Goal: Transaction & Acquisition: Subscribe to service/newsletter

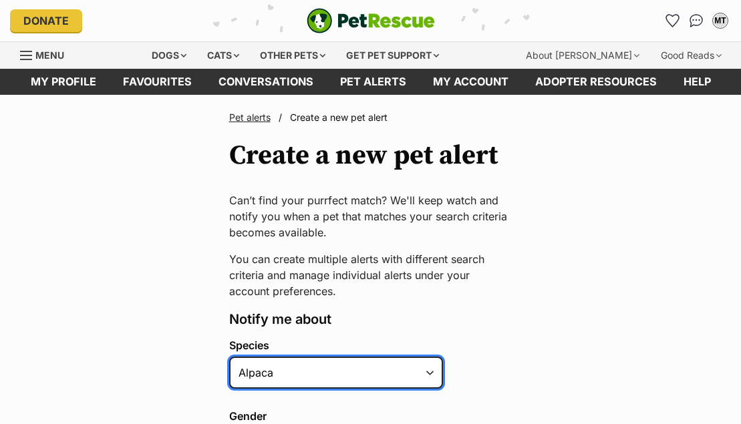
select select "1"
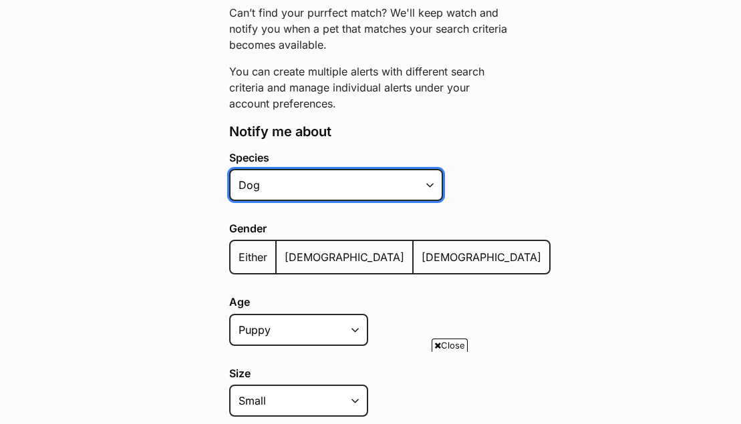
scroll to position [199, 0]
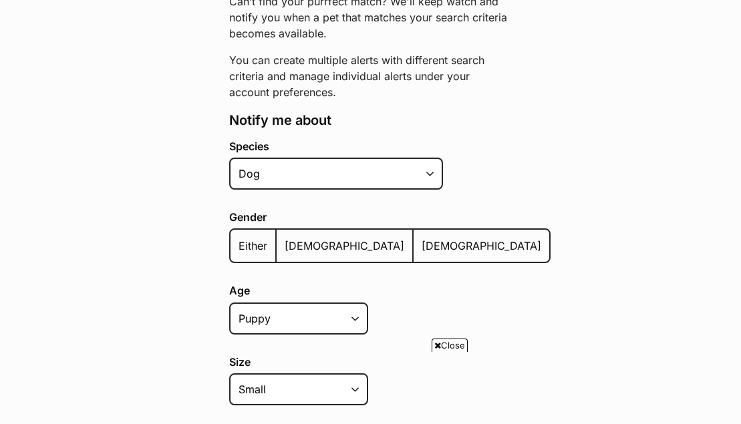
click at [249, 241] on span "Either" at bounding box center [252, 245] width 29 height 13
click at [238, 238] on input "Either" at bounding box center [238, 237] width 0 height 1
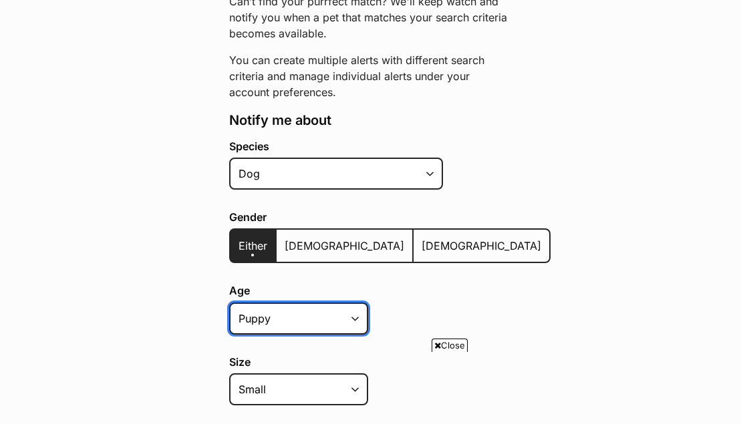
select select "adult"
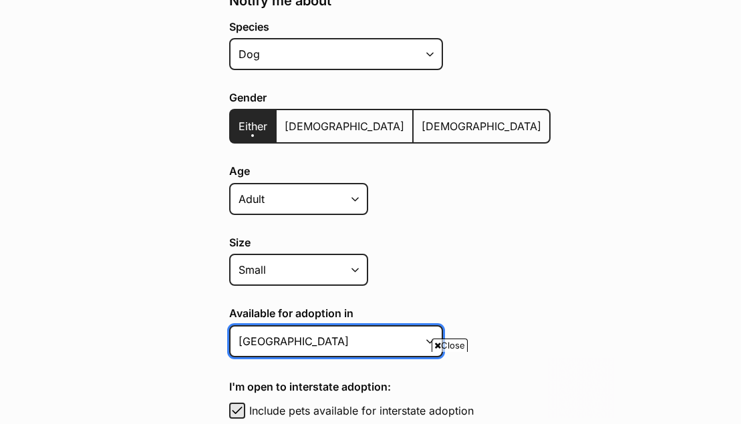
scroll to position [0, 0]
select select "3"
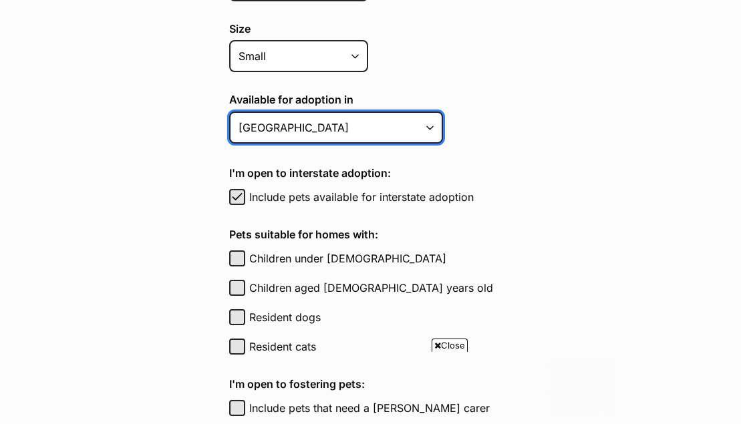
scroll to position [532, 0]
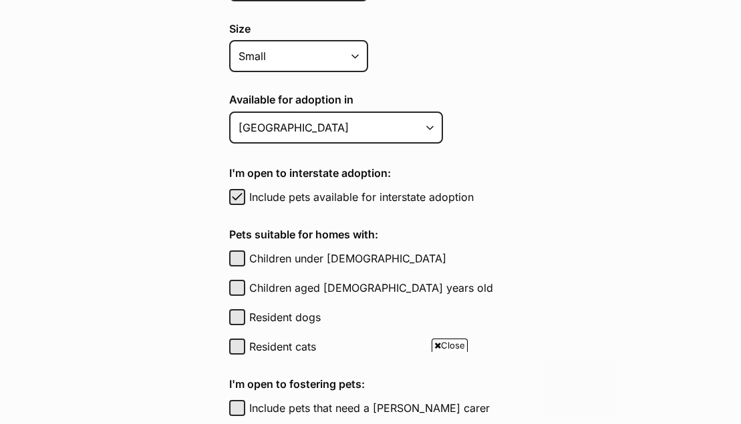
click at [234, 309] on button "Resident dogs" at bounding box center [237, 317] width 16 height 16
checkbox input "true"
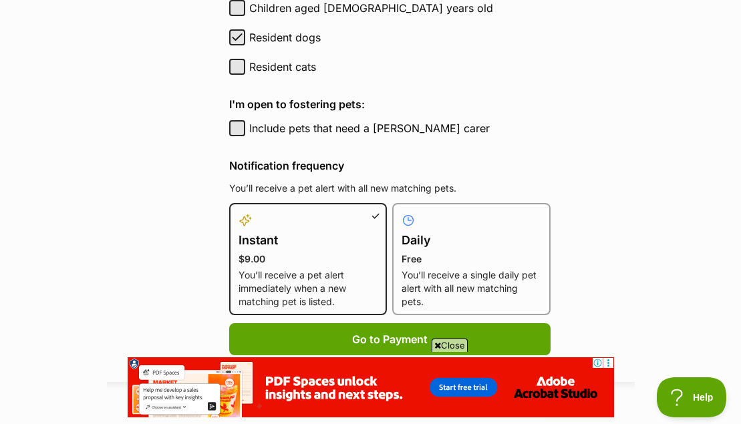
scroll to position [818, 0]
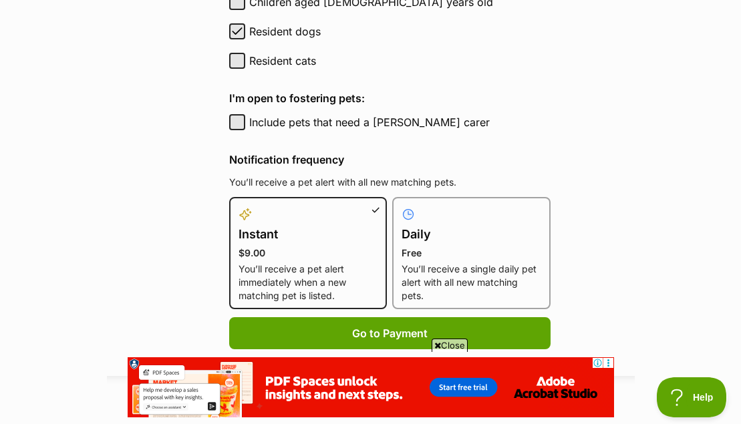
click at [430, 281] on p "You’ll receive a single daily pet alert with all new matching pets." at bounding box center [472, 283] width 140 height 40
click at [401, 206] on input "Daily Free You’ll receive a single daily pet alert with all new matching pets." at bounding box center [400, 205] width 1 height 1
radio input "true"
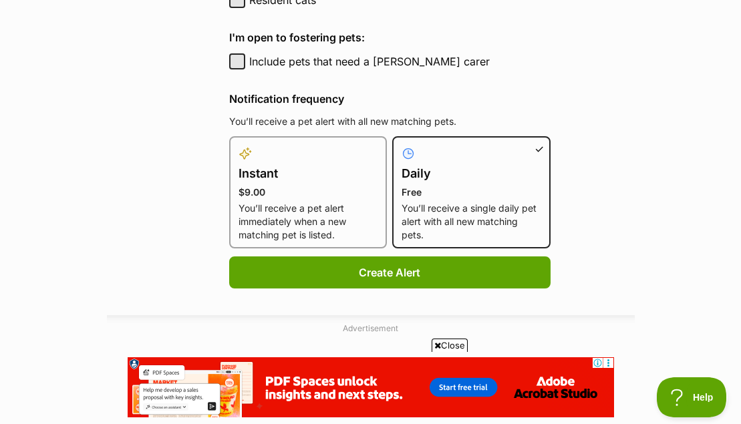
scroll to position [887, 0]
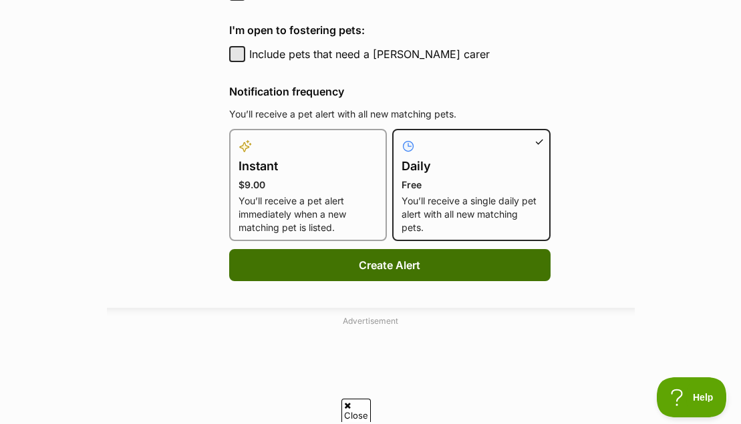
click at [411, 258] on button "Create Alert" at bounding box center [389, 265] width 321 height 32
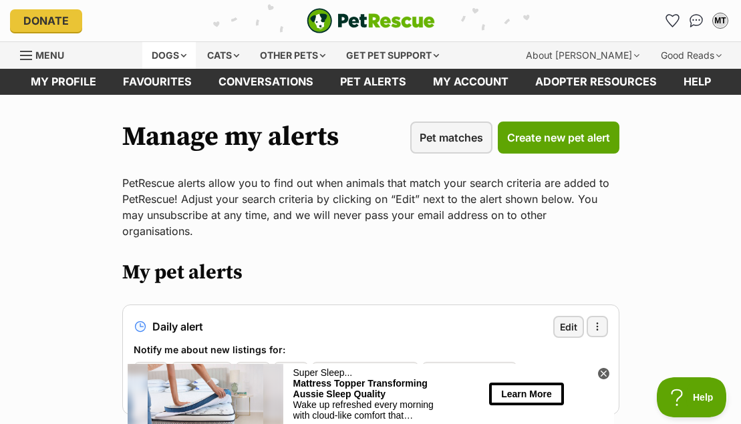
click at [186, 51] on div "Dogs" at bounding box center [168, 55] width 53 height 27
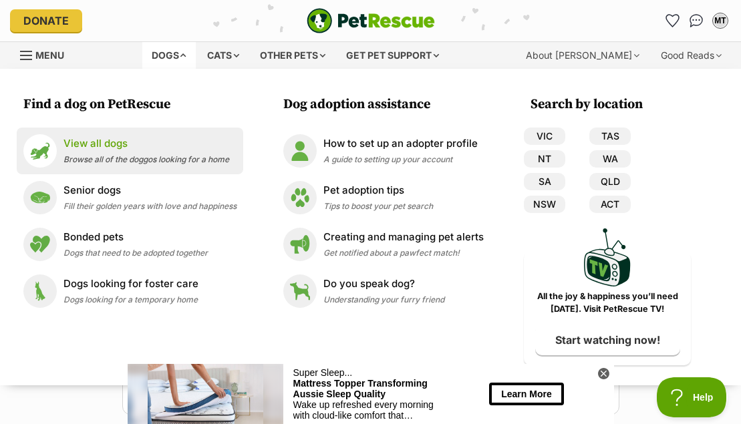
click at [97, 144] on p "View all dogs" at bounding box center [146, 143] width 166 height 15
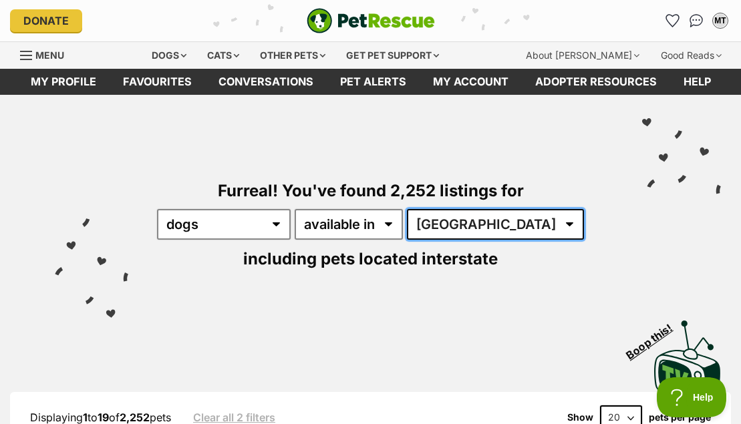
select select "QLD"
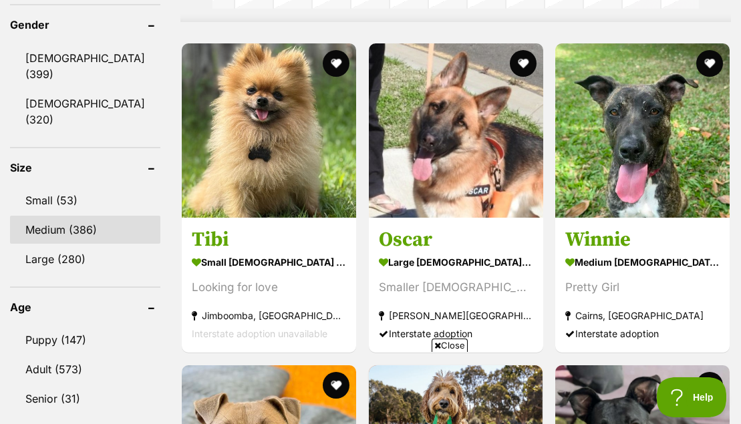
scroll to position [1201, 0]
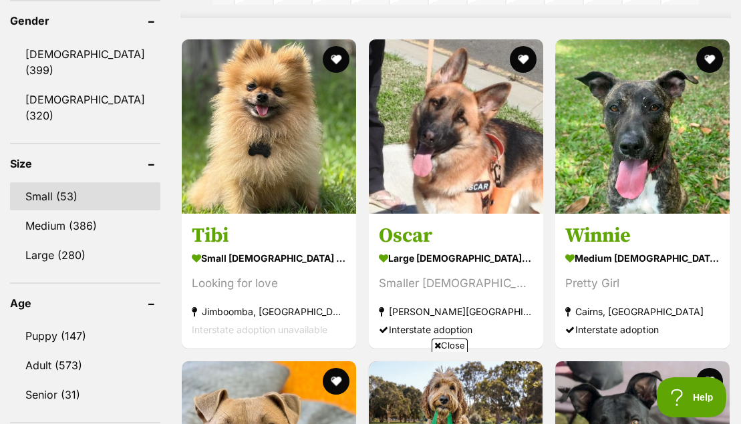
click at [23, 194] on link "Small (53)" at bounding box center [85, 196] width 150 height 28
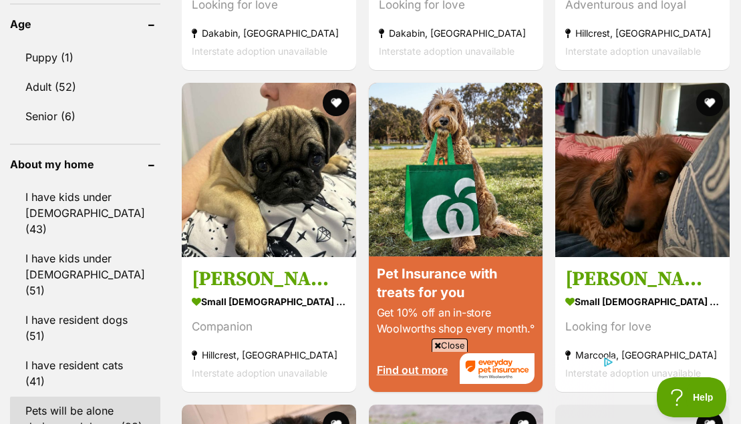
scroll to position [1476, 0]
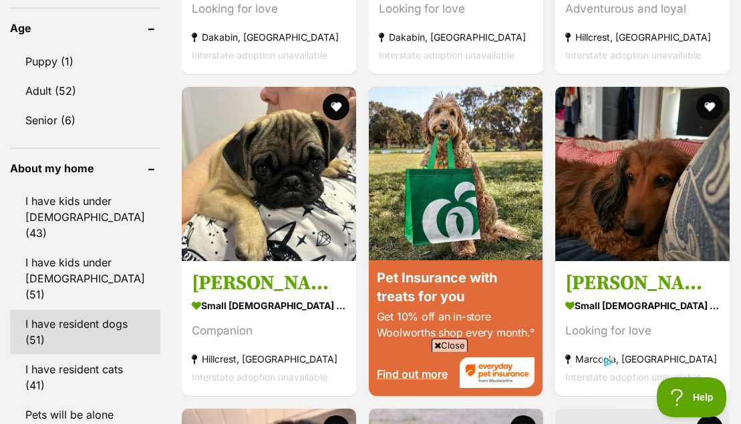
click at [76, 326] on link "I have resident dogs (51)" at bounding box center [85, 332] width 150 height 44
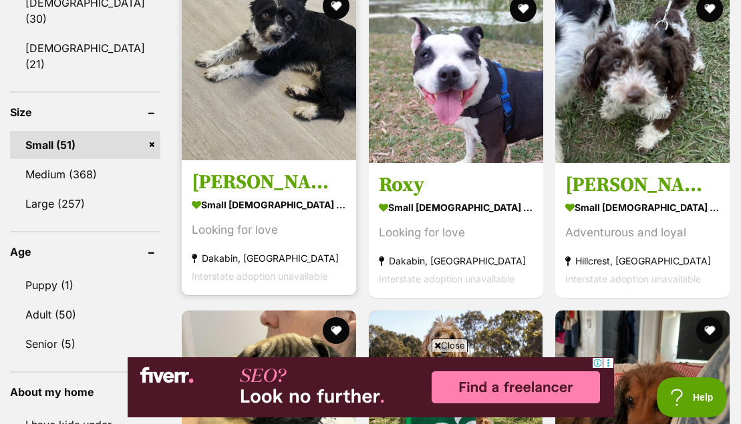
scroll to position [1252, 0]
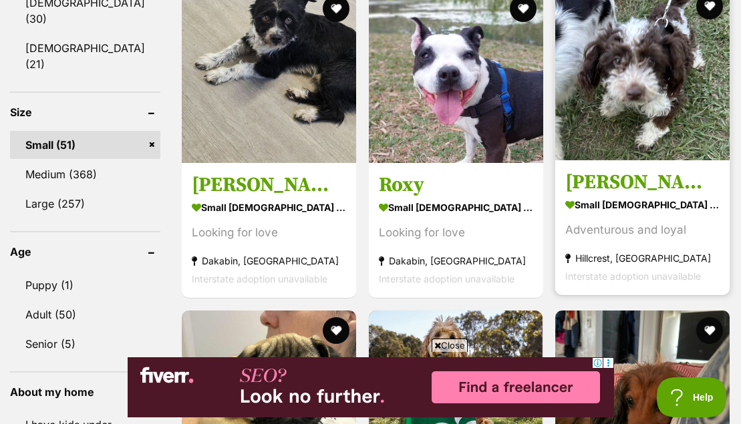
click at [660, 148] on img at bounding box center [642, 73] width 174 height 174
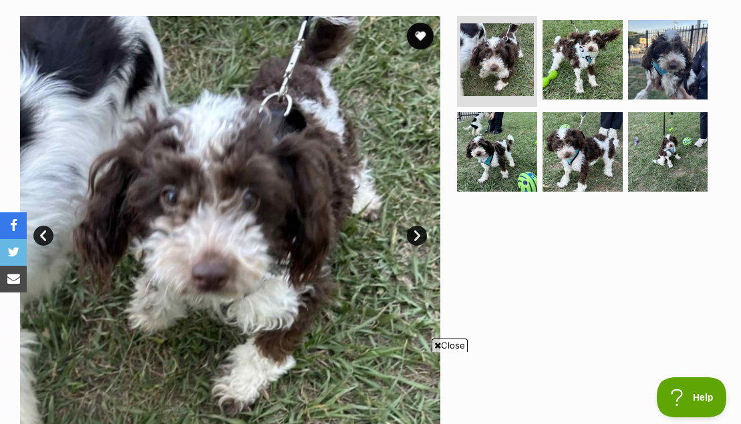
scroll to position [267, 0]
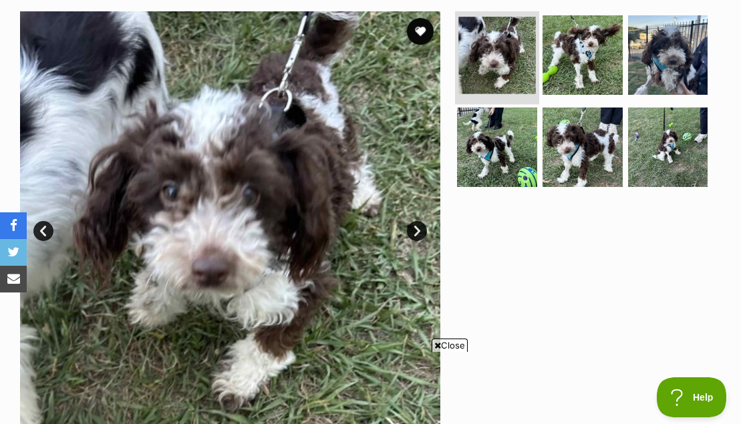
click at [497, 58] on img at bounding box center [497, 55] width 77 height 77
click at [514, 65] on img at bounding box center [497, 55] width 77 height 77
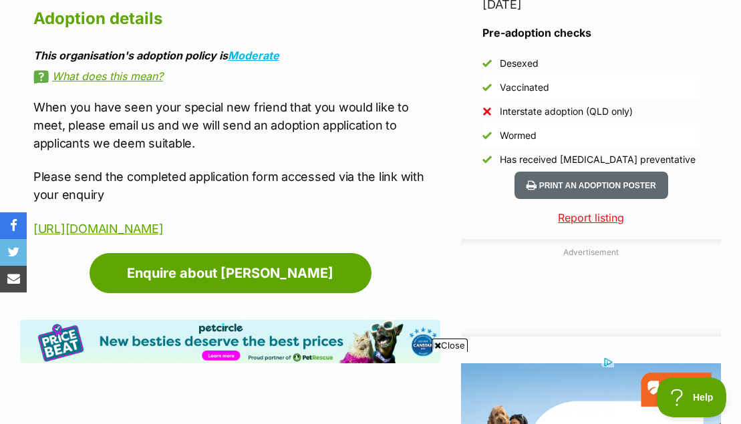
scroll to position [1184, 1]
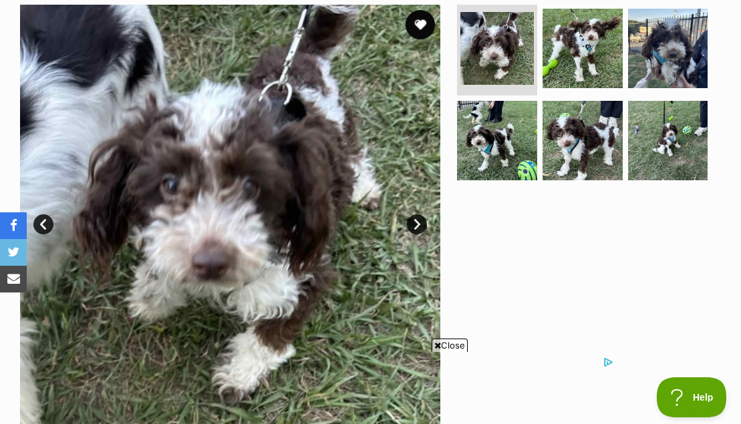
click at [424, 23] on button "favourite" at bounding box center [420, 24] width 29 height 29
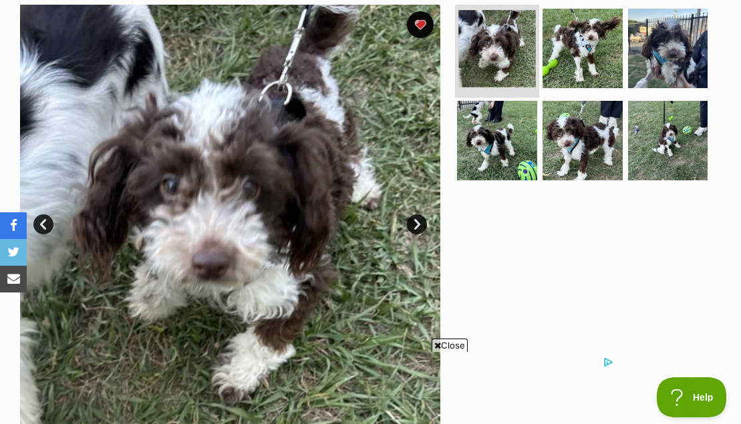
click at [491, 61] on img at bounding box center [497, 48] width 77 height 77
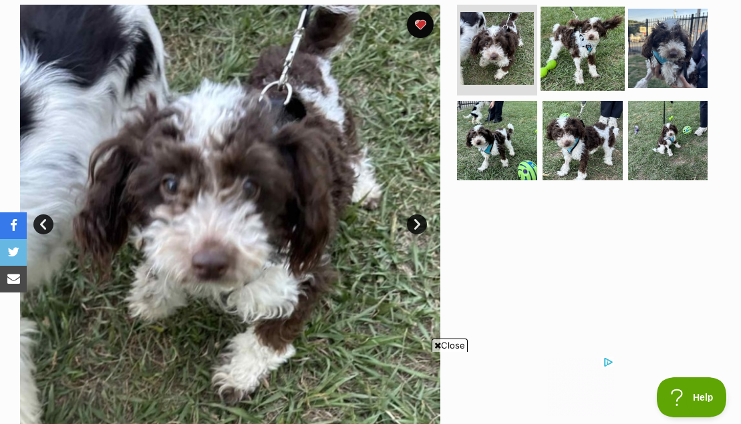
click at [585, 60] on img at bounding box center [582, 48] width 84 height 84
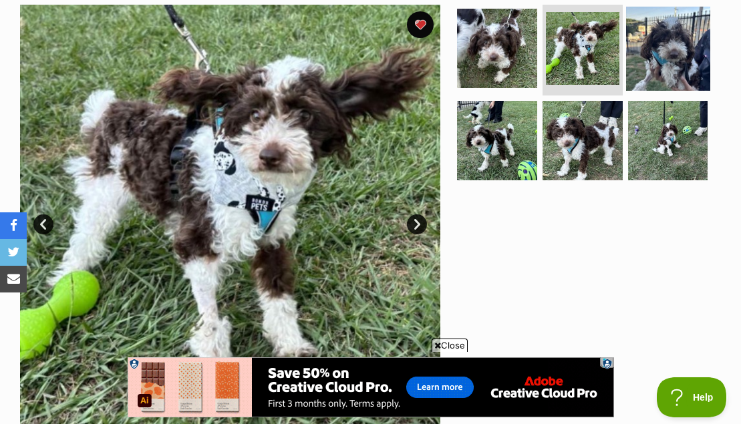
click at [686, 53] on img at bounding box center [668, 48] width 84 height 84
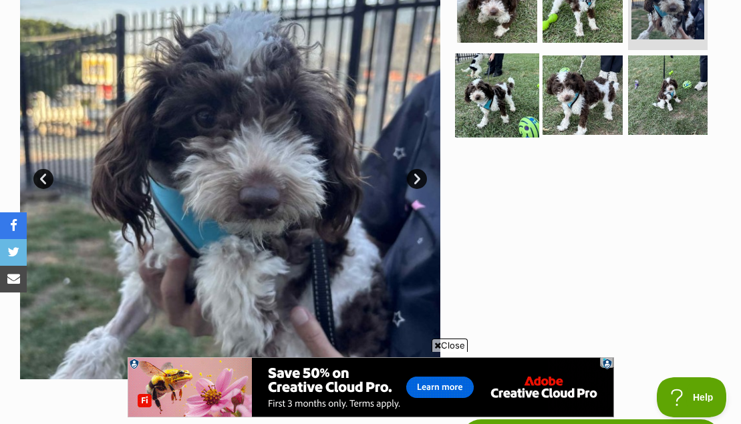
click at [493, 100] on img at bounding box center [497, 95] width 84 height 84
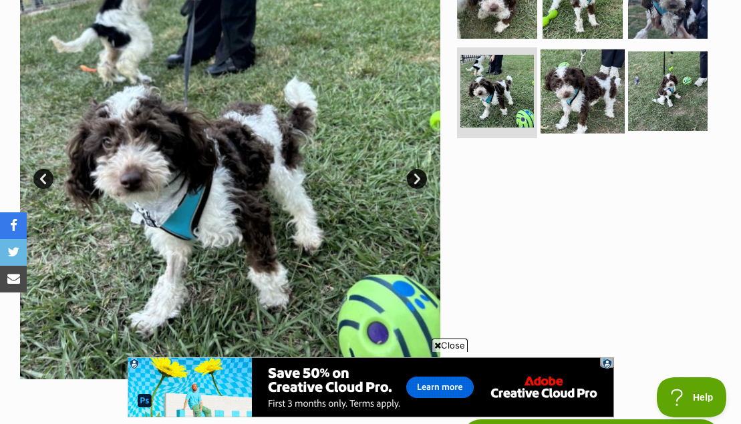
click at [600, 93] on img at bounding box center [582, 91] width 84 height 84
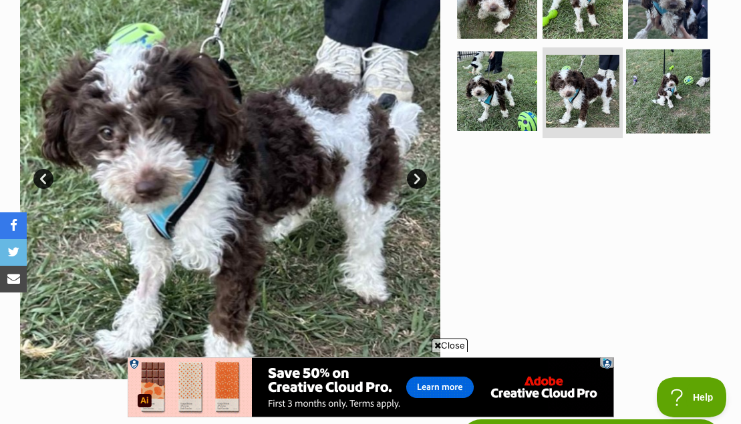
click at [659, 103] on img at bounding box center [668, 91] width 84 height 84
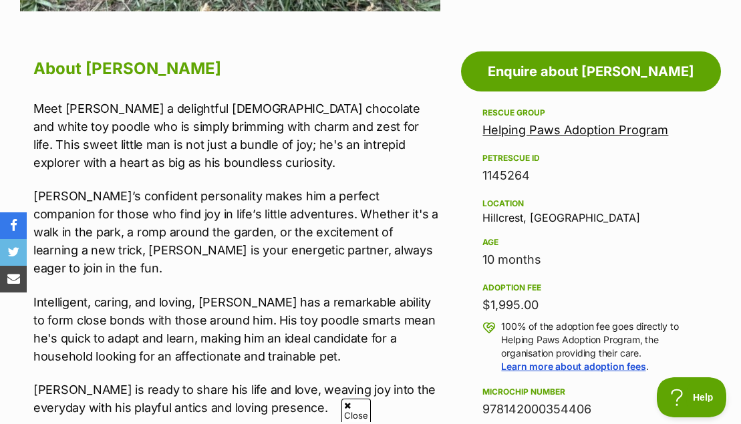
click at [506, 214] on div "Location Hillcrest, QLD" at bounding box center [590, 210] width 217 height 28
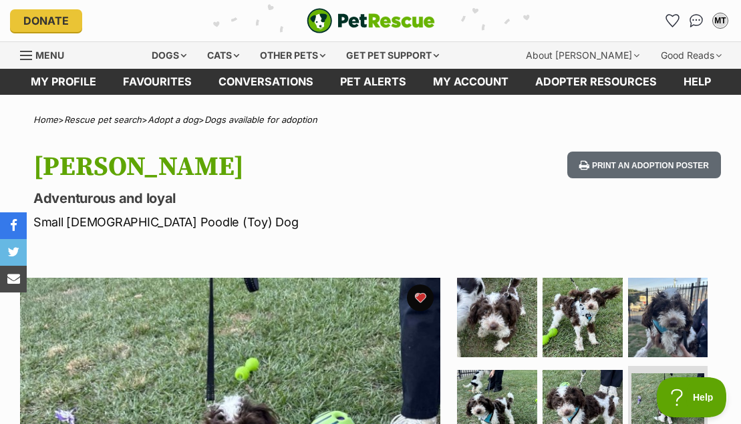
scroll to position [0, 0]
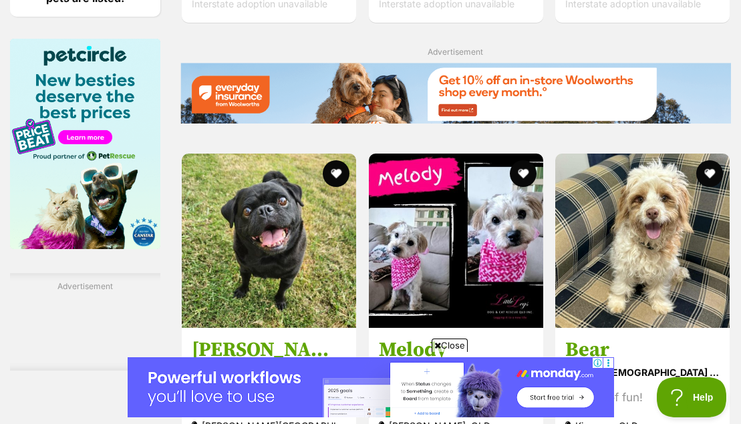
scroll to position [2195, 0]
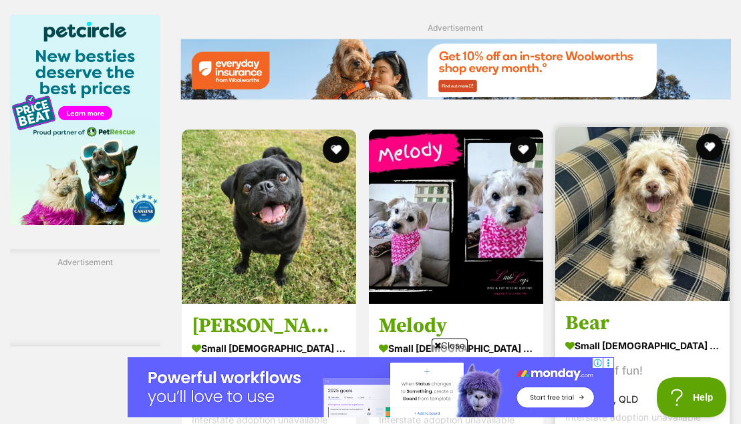
click at [641, 144] on img at bounding box center [642, 214] width 174 height 174
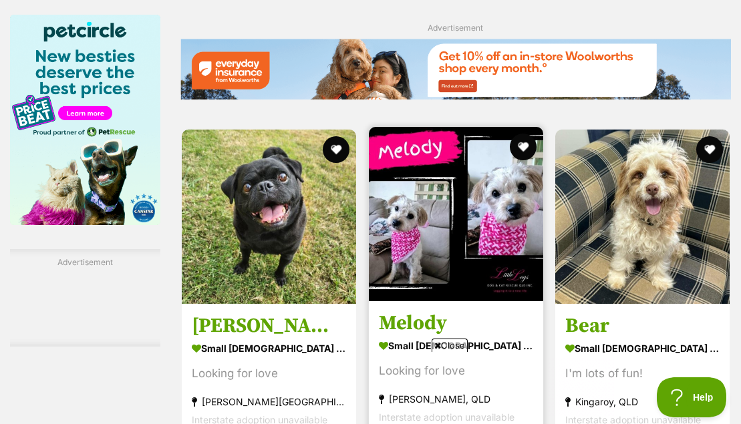
scroll to position [0, 0]
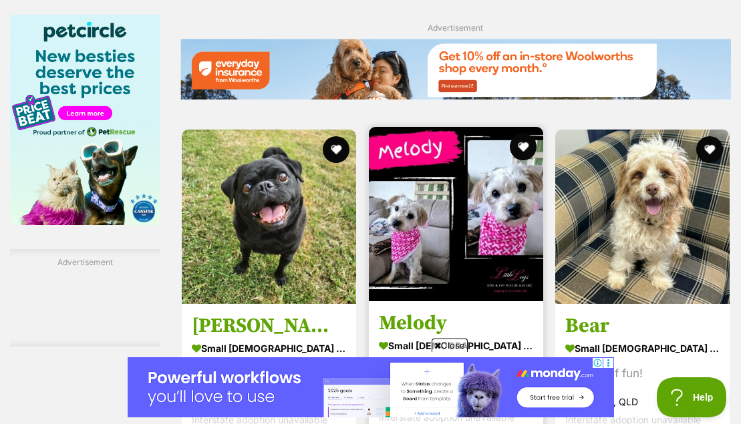
click at [478, 311] on h3 "Melody" at bounding box center [456, 323] width 154 height 25
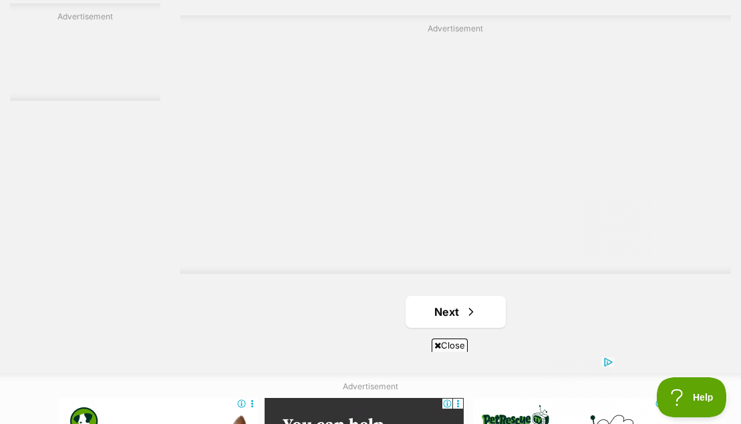
scroll to position [2968, 0]
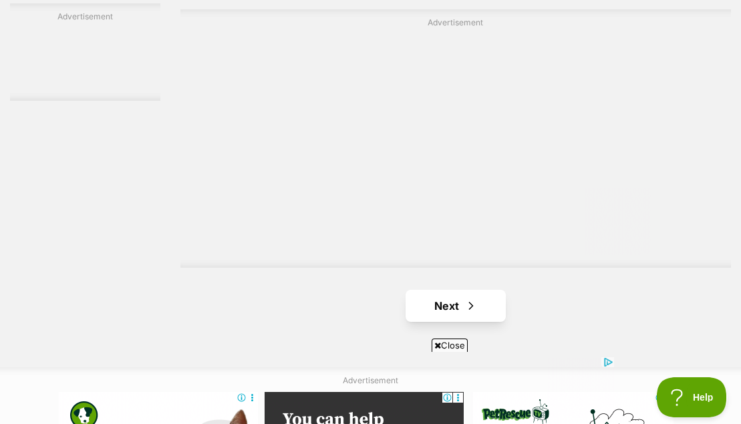
click at [454, 290] on link "Next" at bounding box center [456, 306] width 100 height 32
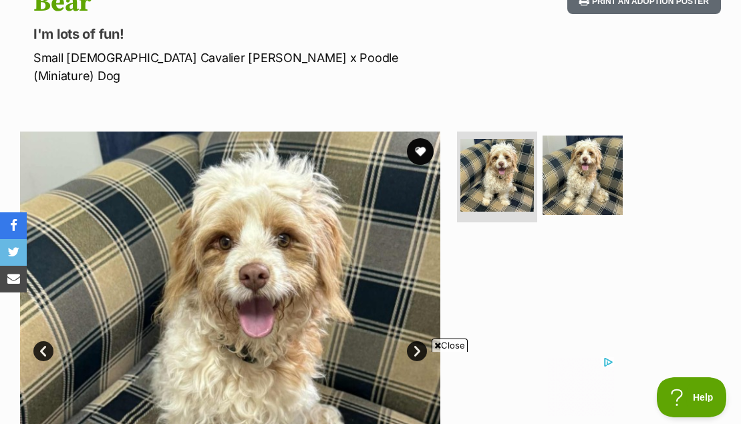
scroll to position [167, 0]
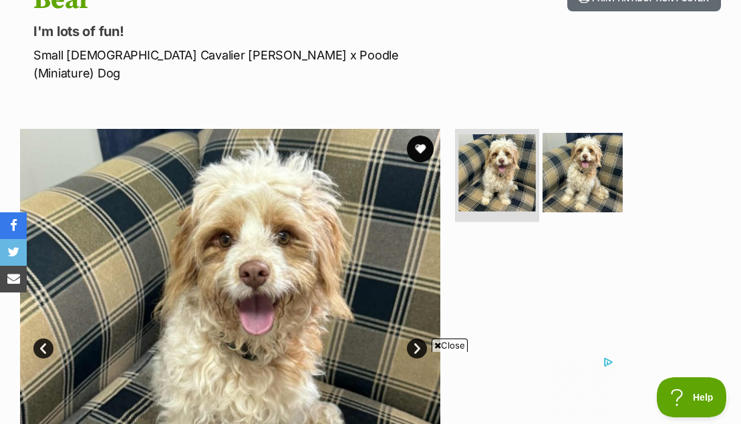
click at [505, 160] on img at bounding box center [497, 172] width 77 height 77
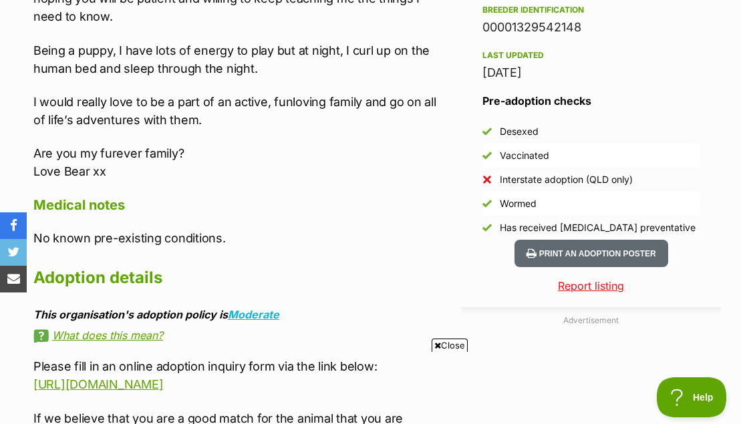
scroll to position [0, 0]
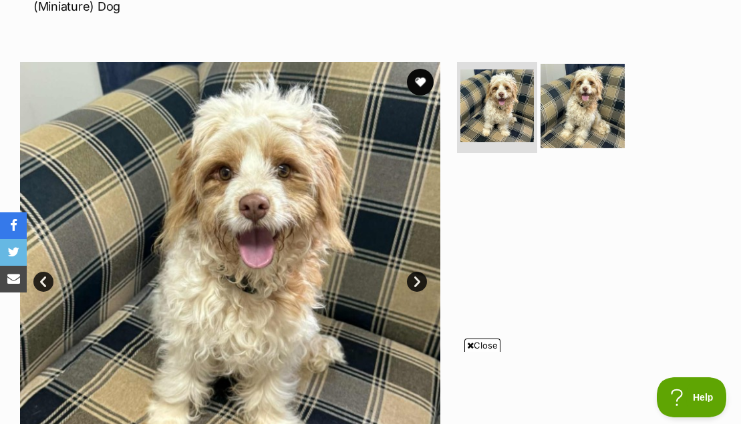
click at [567, 94] on img at bounding box center [582, 105] width 84 height 84
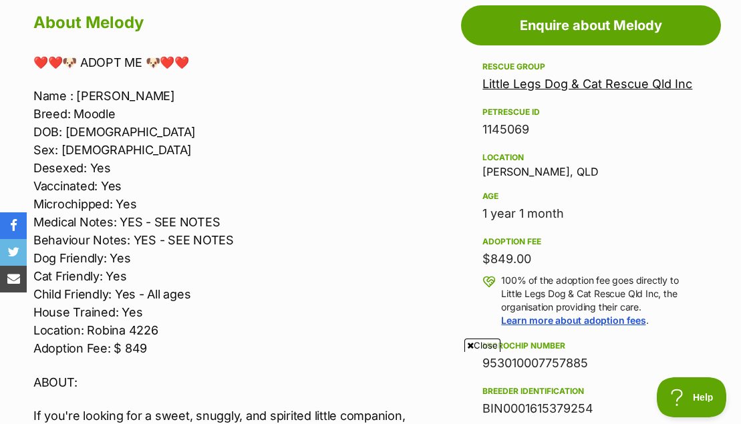
scroll to position [734, 0]
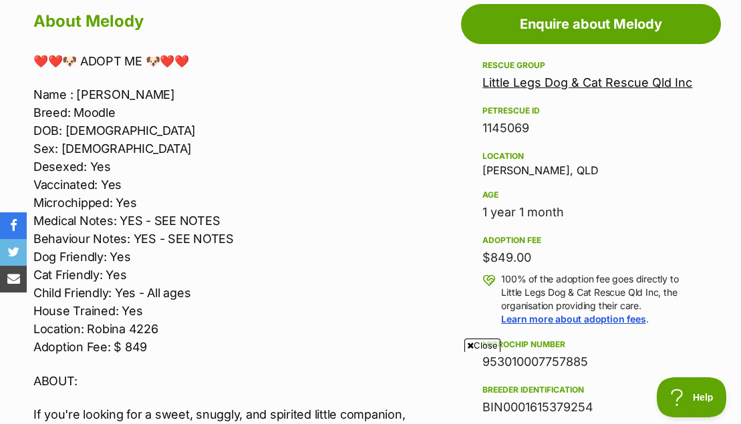
click at [478, 218] on aside "Rescue group Little Legs Dog & Cat Rescue Qld Inc PetRescue ID 1145069 Location…" at bounding box center [591, 338] width 260 height 563
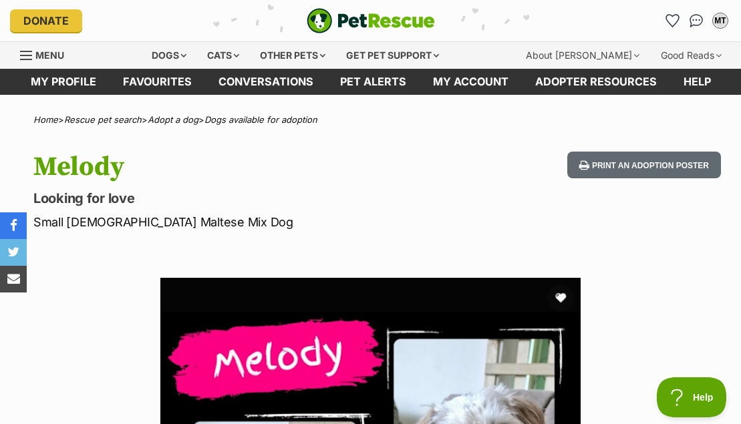
scroll to position [0, 0]
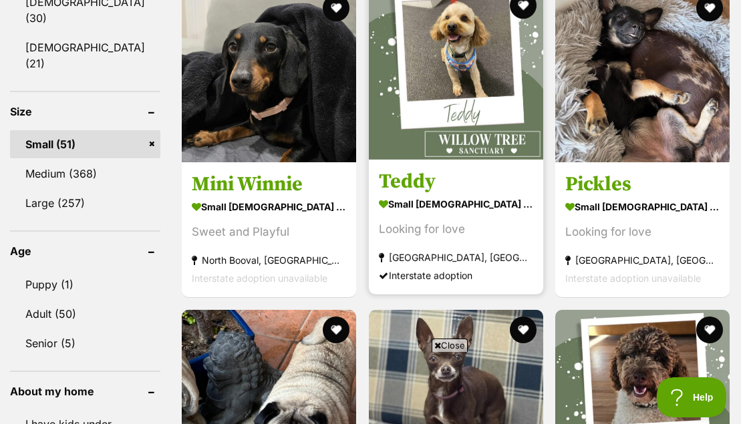
scroll to position [1253, 0]
click at [449, 113] on img at bounding box center [456, 72] width 174 height 174
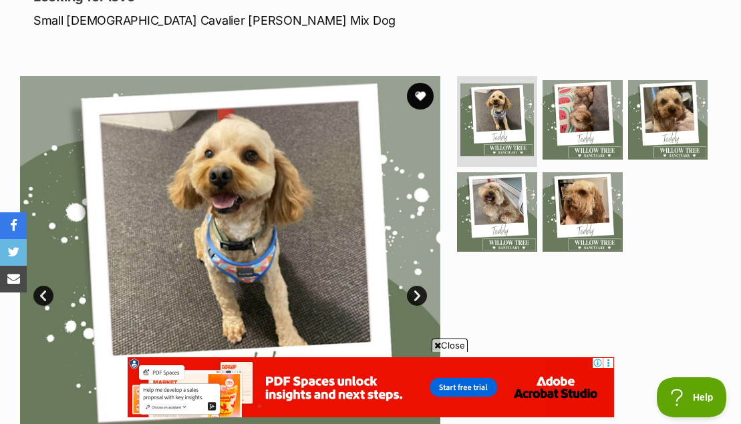
scroll to position [207, 0]
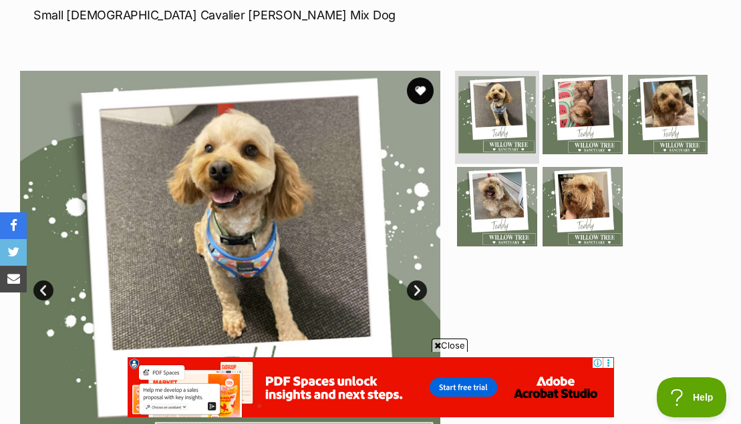
click at [486, 108] on img at bounding box center [497, 114] width 77 height 77
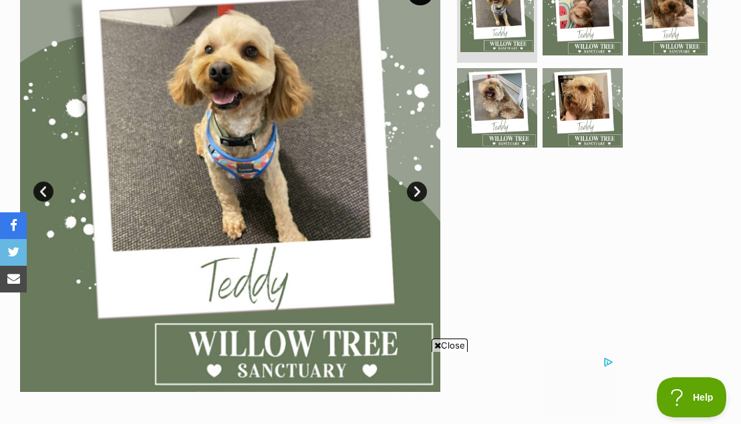
scroll to position [0, 0]
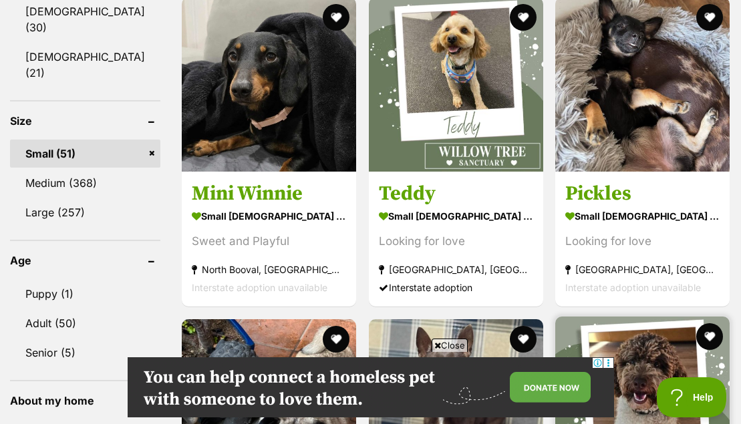
click at [643, 317] on img at bounding box center [642, 404] width 174 height 174
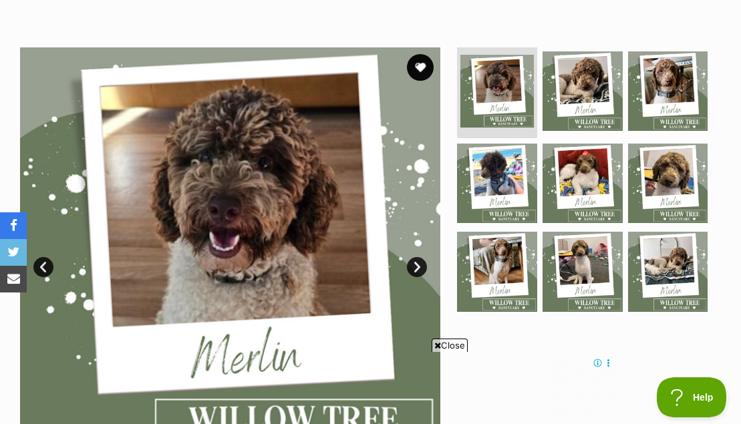
scroll to position [230, 0]
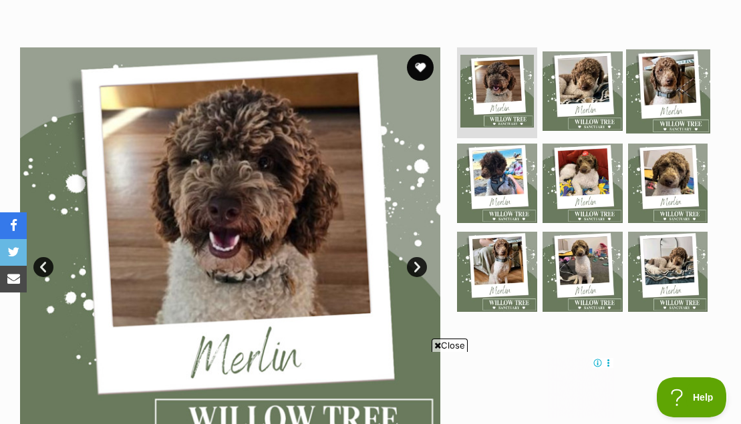
click at [666, 82] on img at bounding box center [668, 91] width 84 height 84
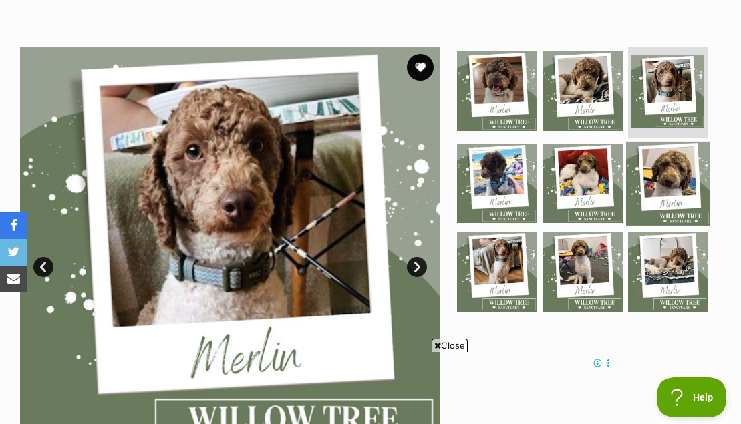
click at [665, 162] on img at bounding box center [668, 184] width 84 height 84
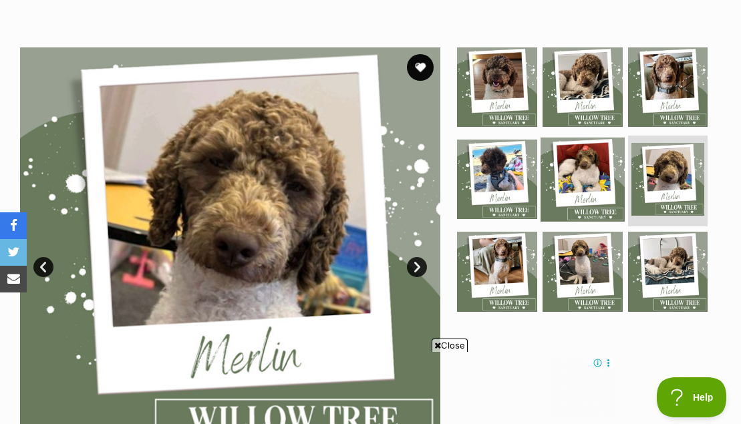
click at [591, 166] on img at bounding box center [582, 180] width 84 height 84
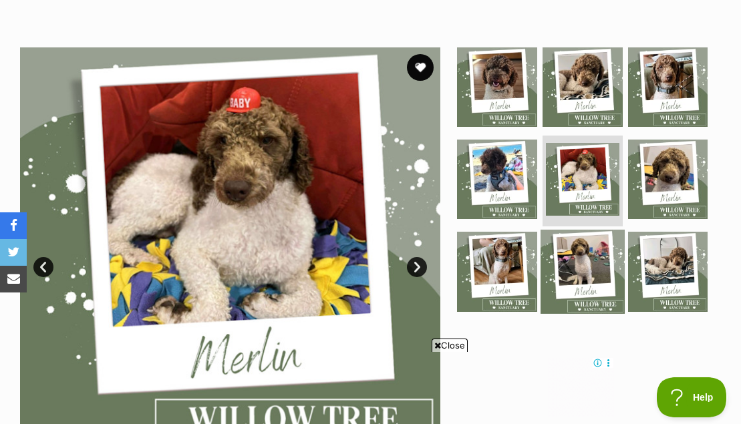
click at [584, 239] on img at bounding box center [582, 272] width 84 height 84
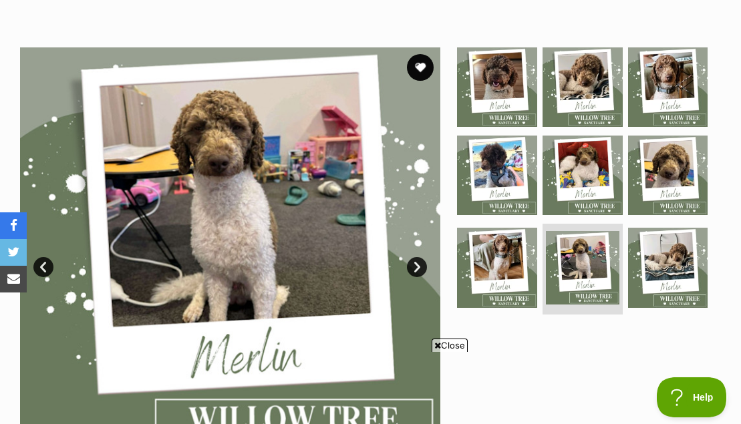
scroll to position [0, 0]
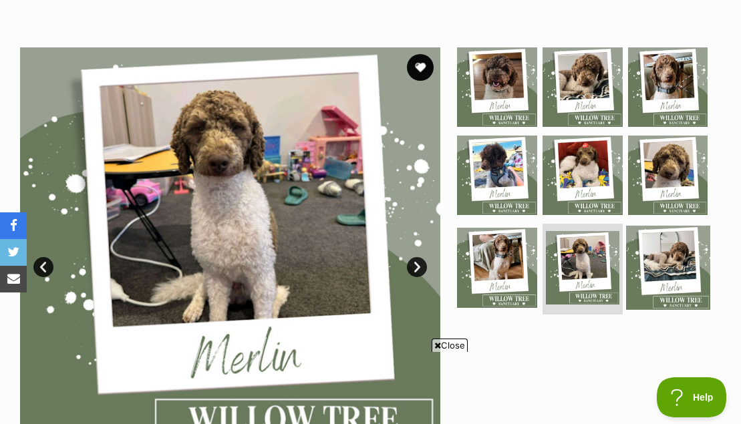
click at [665, 249] on img at bounding box center [668, 268] width 84 height 84
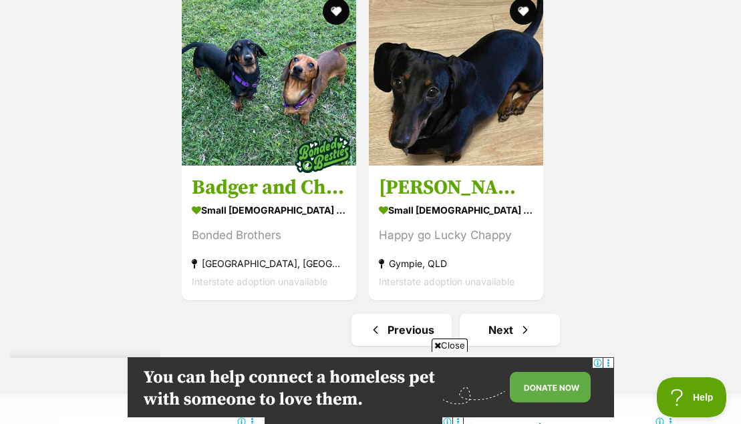
scroll to position [2758, 0]
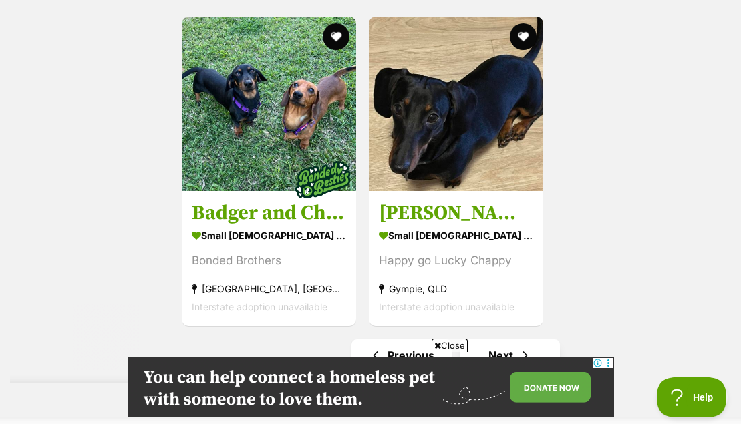
click at [493, 339] on link "Next" at bounding box center [510, 355] width 100 height 32
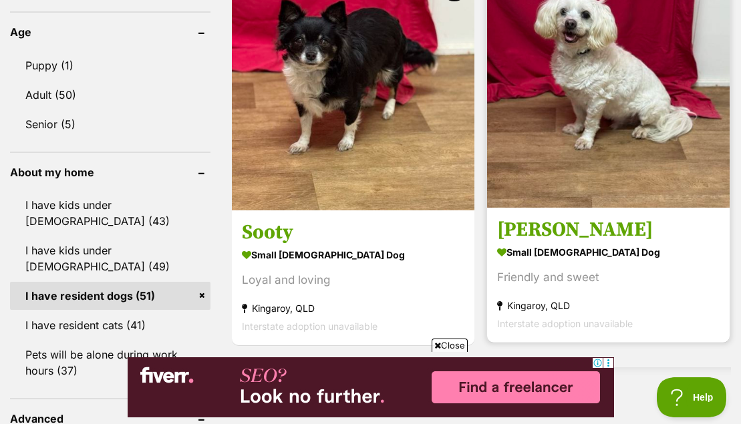
scroll to position [1402, 0]
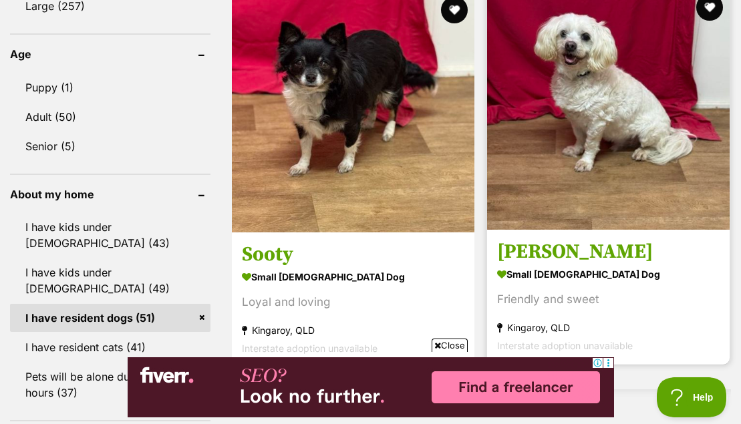
click at [635, 171] on img at bounding box center [608, 108] width 243 height 243
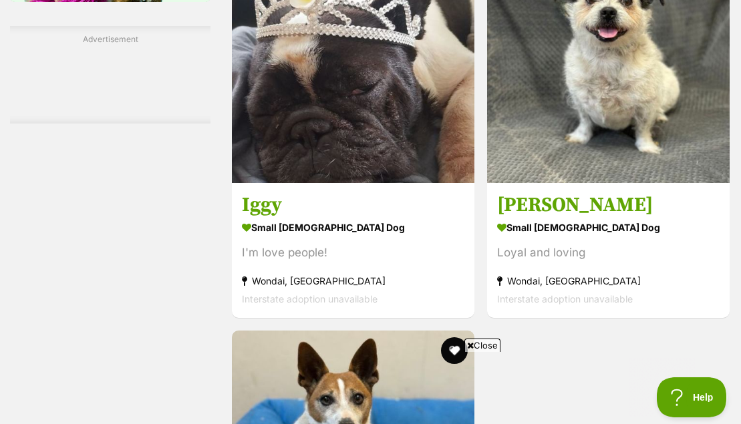
scroll to position [2363, 0]
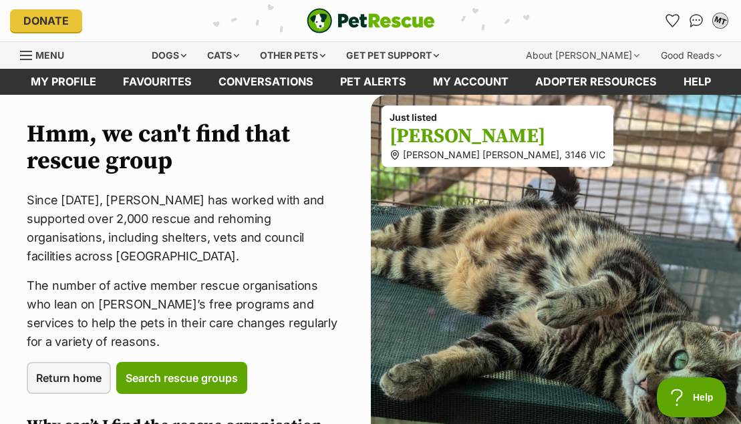
click at [726, 17] on div "MT" at bounding box center [719, 20] width 17 height 17
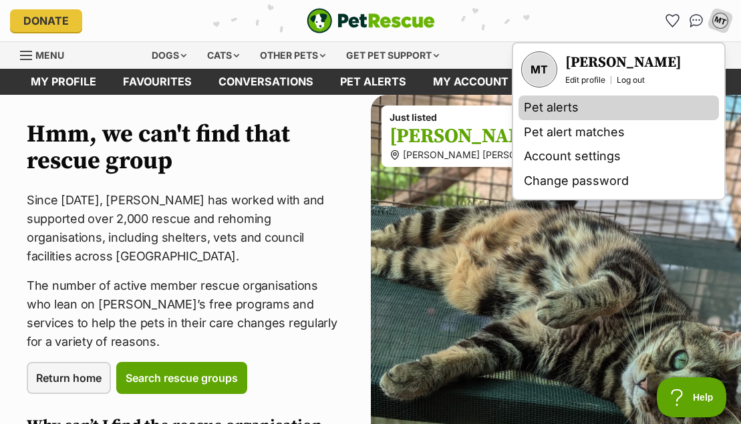
click at [585, 104] on link "Pet alerts" at bounding box center [618, 108] width 200 height 25
